Goal: Navigation & Orientation: Find specific page/section

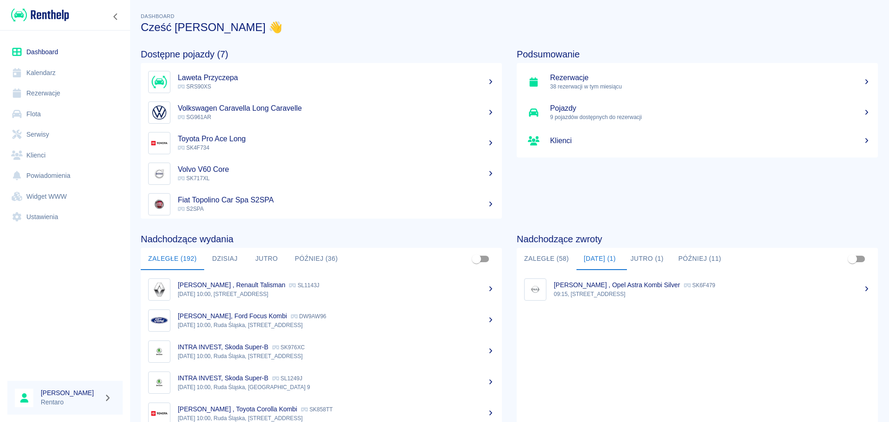
click at [594, 292] on p "09:15, [STREET_ADDRESS]" at bounding box center [712, 294] width 317 height 8
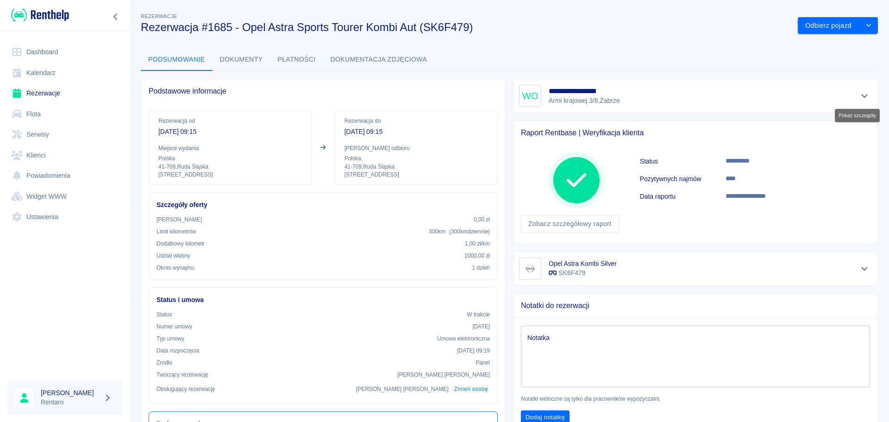
click at [859, 92] on icon "Pokaż szczegóły" at bounding box center [864, 96] width 11 height 8
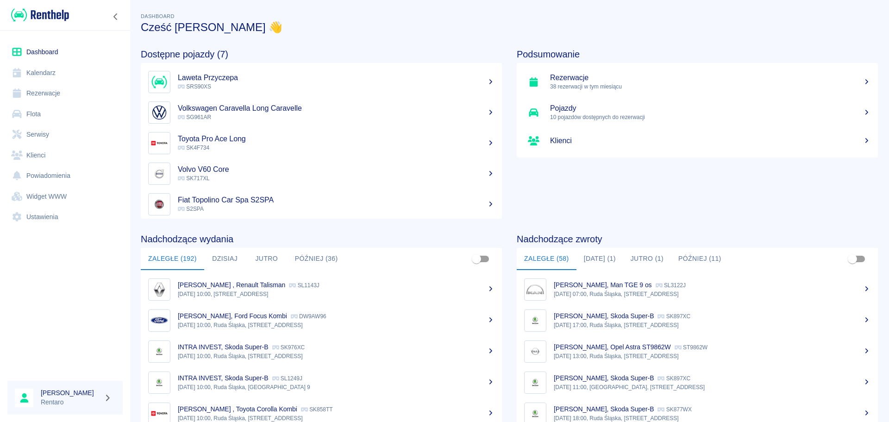
click at [589, 259] on button "[DATE] (1)" at bounding box center [600, 259] width 47 height 22
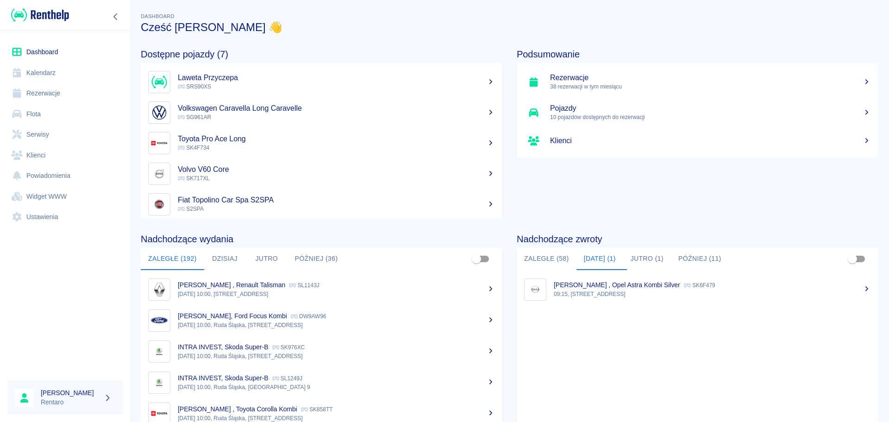
click at [58, 76] on link "Kalendarz" at bounding box center [64, 73] width 115 height 21
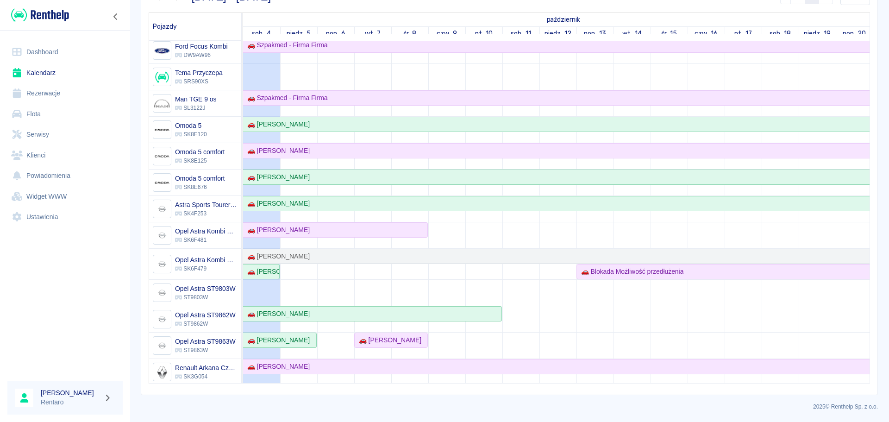
scroll to position [139, 0]
